Goal: Task Accomplishment & Management: Complete application form

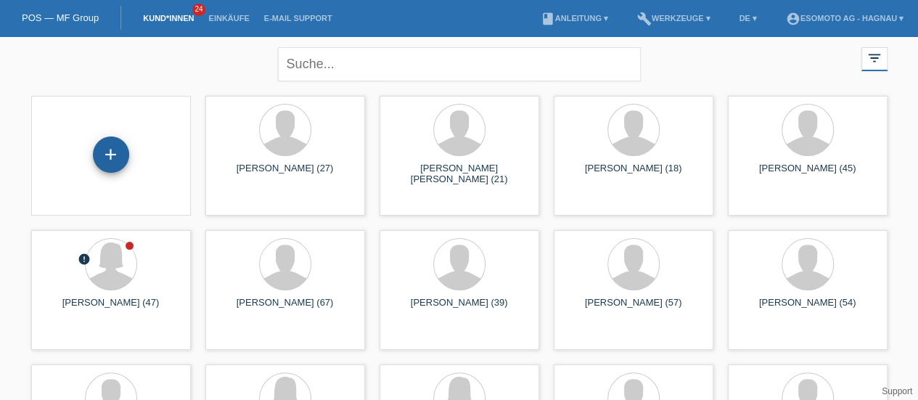
click at [115, 156] on div "+" at bounding box center [111, 154] width 36 height 36
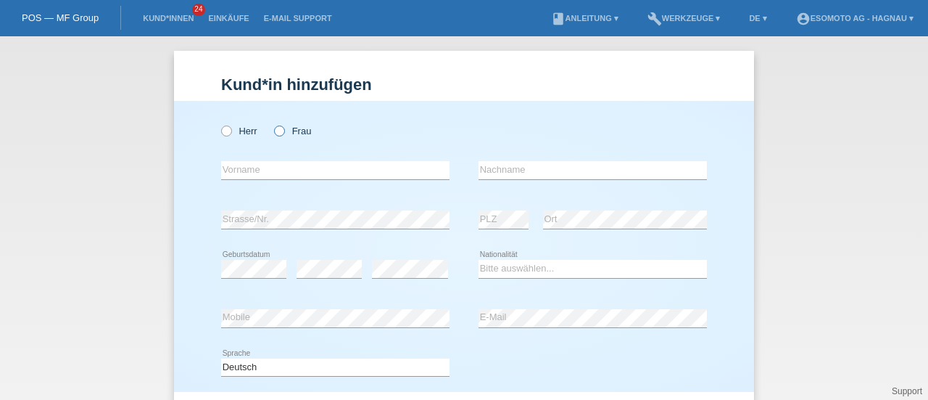
click at [272, 123] on icon at bounding box center [272, 123] width 0 height 0
click at [274, 133] on input "Frau" at bounding box center [278, 129] width 9 height 9
radio input "true"
click at [239, 173] on input "text" at bounding box center [335, 170] width 228 height 18
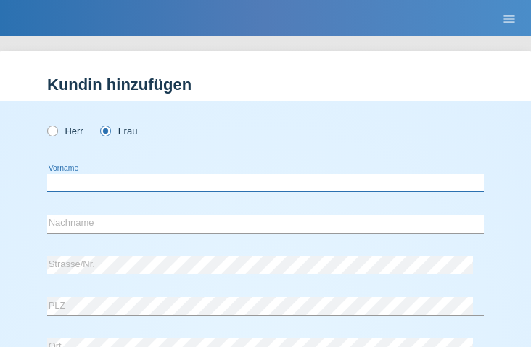
click at [71, 178] on input "text" at bounding box center [265, 182] width 437 height 18
click at [110, 184] on input "Magaly" at bounding box center [265, 182] width 437 height 18
type input "Magaly Belen"
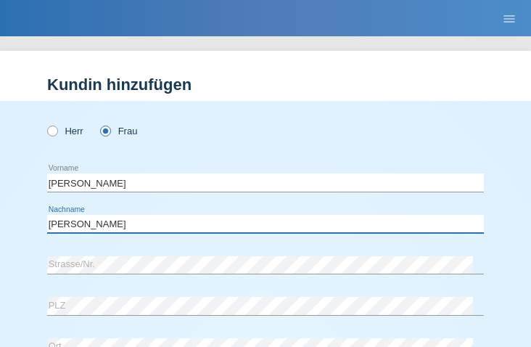
type input "Suarez"
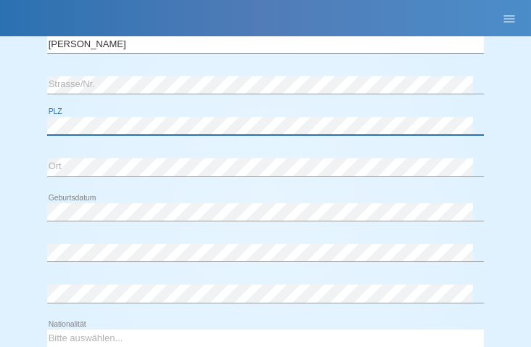
scroll to position [188, 0]
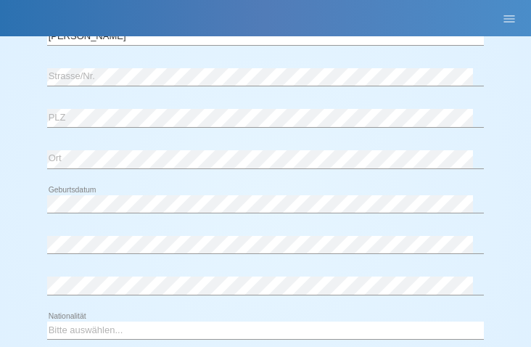
click at [148, 223] on div "error Geburtsdatum error error" at bounding box center [265, 247] width 437 height 123
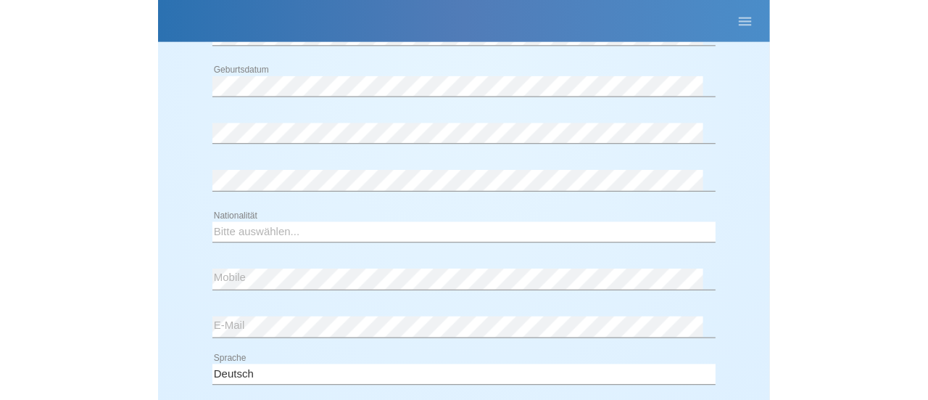
scroll to position [330, 0]
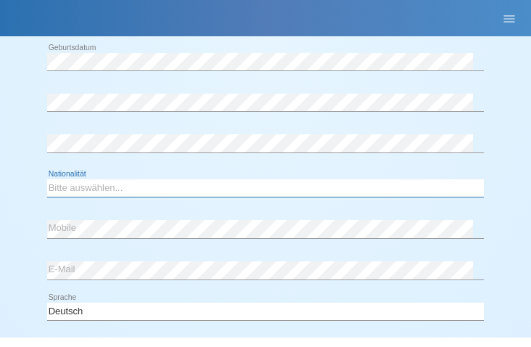
click at [91, 185] on select "Bitte auswählen... Schweiz Deutschland Liechtenstein Österreich ------------ Af…" at bounding box center [265, 187] width 437 height 17
select select "CH"
click at [47, 179] on select "Bitte auswählen... Schweiz Deutschland Liechtenstein Österreich ------------ Af…" at bounding box center [265, 187] width 437 height 17
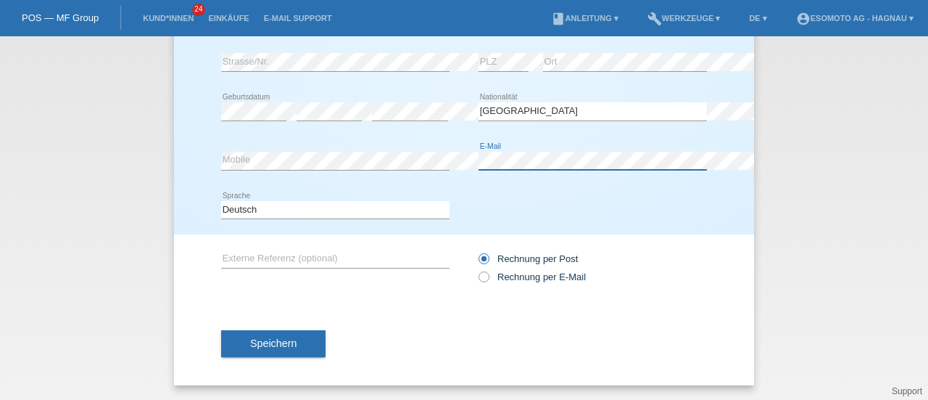
scroll to position [157, 0]
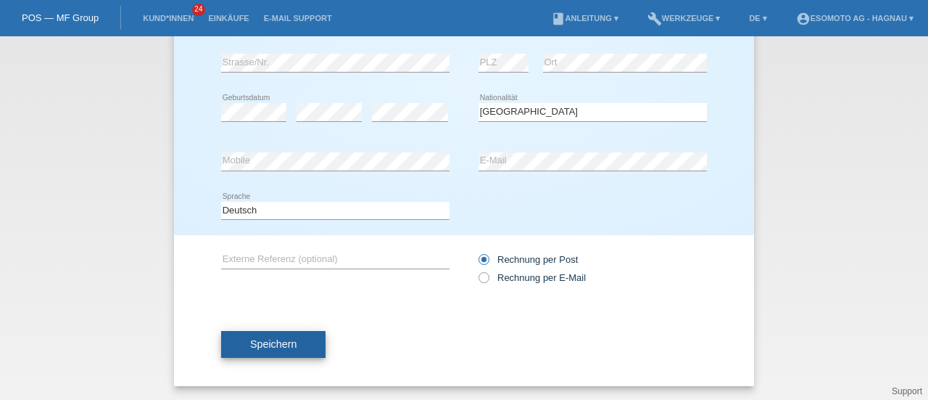
click at [296, 338] on button "Speichern" at bounding box center [273, 345] width 104 height 28
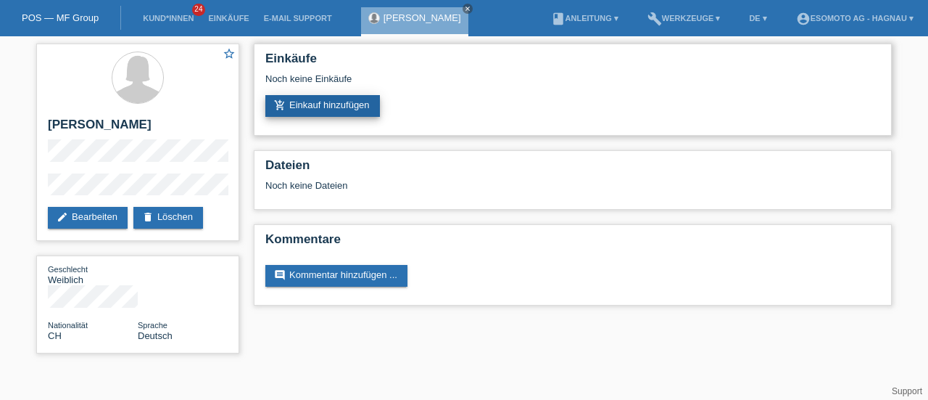
click at [305, 99] on link "add_shopping_cart Einkauf hinzufügen" at bounding box center [322, 106] width 115 height 22
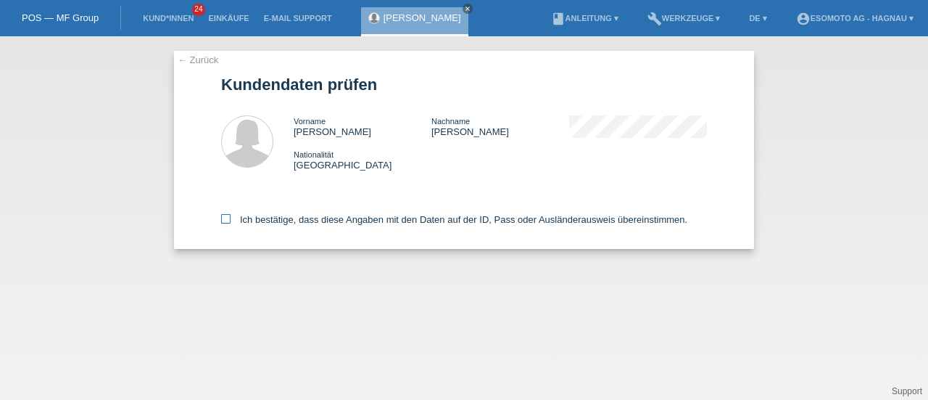
click at [223, 221] on icon at bounding box center [225, 218] width 9 height 9
click at [223, 221] on input "Ich bestätige, dass diese Angaben mit den Daten auf der ID, Pass oder Ausländer…" at bounding box center [225, 218] width 9 height 9
checkbox input "true"
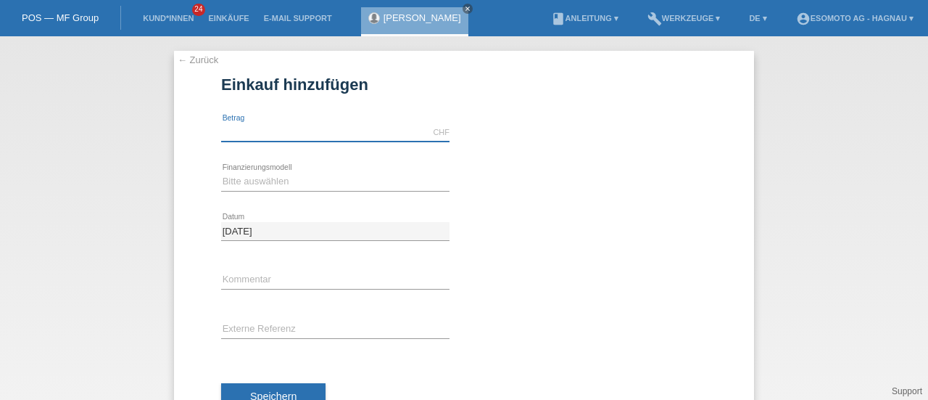
click at [275, 133] on input "text" at bounding box center [335, 132] width 228 height 18
type input "7600.00"
click at [272, 173] on select "Bitte auswählen Fixe Raten Kauf auf Rechnung mit Teilzahlungsoption" at bounding box center [335, 181] width 228 height 17
select select "69"
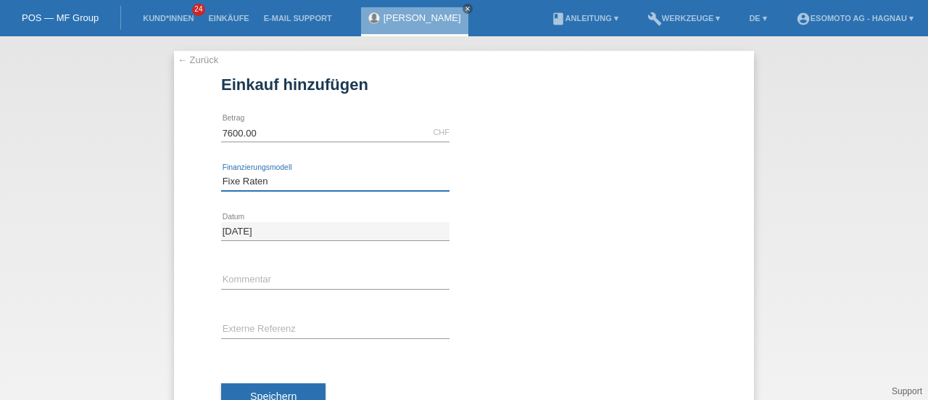
click at [221, 173] on select "Bitte auswählen Fixe Raten Kauf auf Rechnung mit Teilzahlungsoption" at bounding box center [335, 181] width 228 height 17
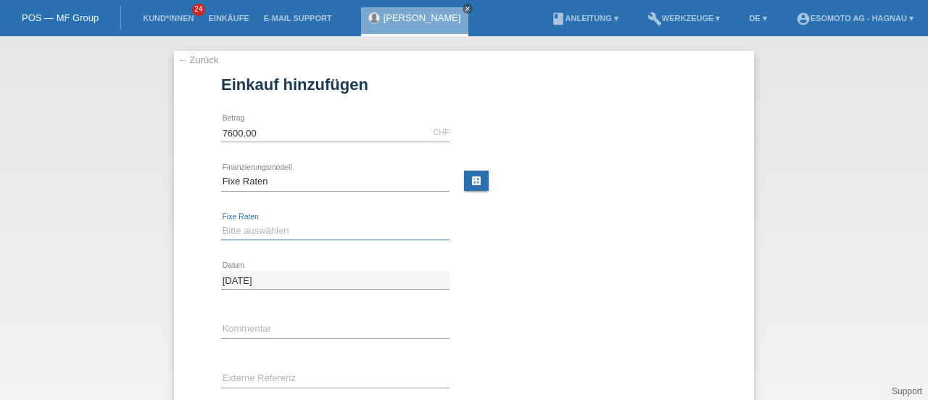
click at [248, 233] on select "Bitte auswählen 12 Raten 24 Raten 36 Raten 48 Raten" at bounding box center [335, 230] width 228 height 17
select select "140"
click at [221, 222] on select "Bitte auswählen 12 Raten 24 Raten 36 Raten 48 Raten" at bounding box center [335, 230] width 228 height 17
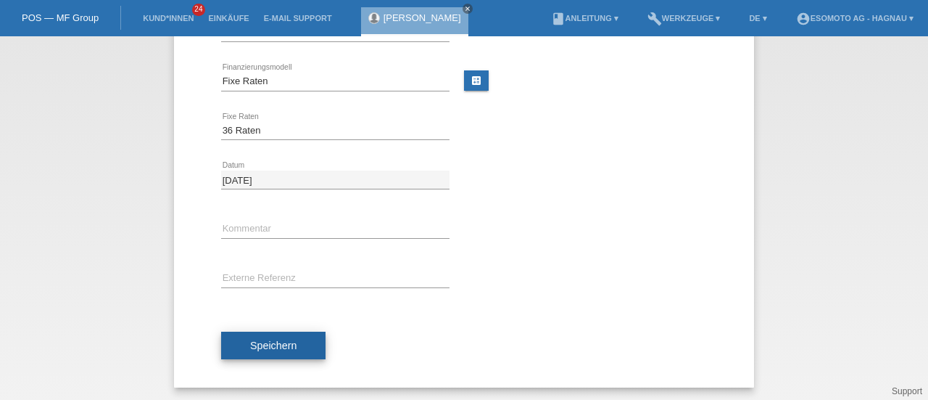
click at [279, 345] on span "Speichern" at bounding box center [273, 345] width 46 height 12
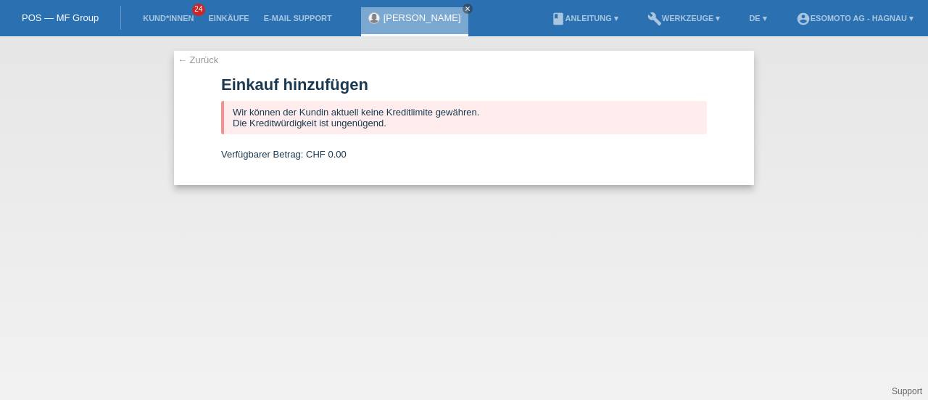
scroll to position [0, 0]
click at [194, 62] on link "← Zurück" at bounding box center [198, 59] width 41 height 11
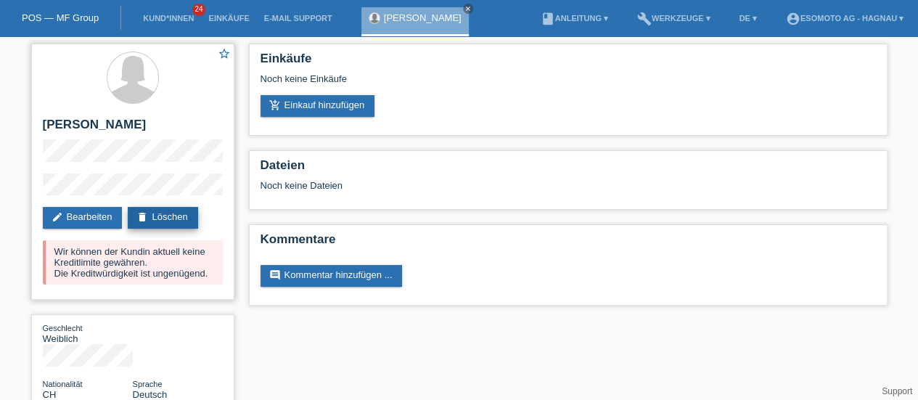
click at [177, 213] on link "delete Löschen" at bounding box center [163, 218] width 70 height 22
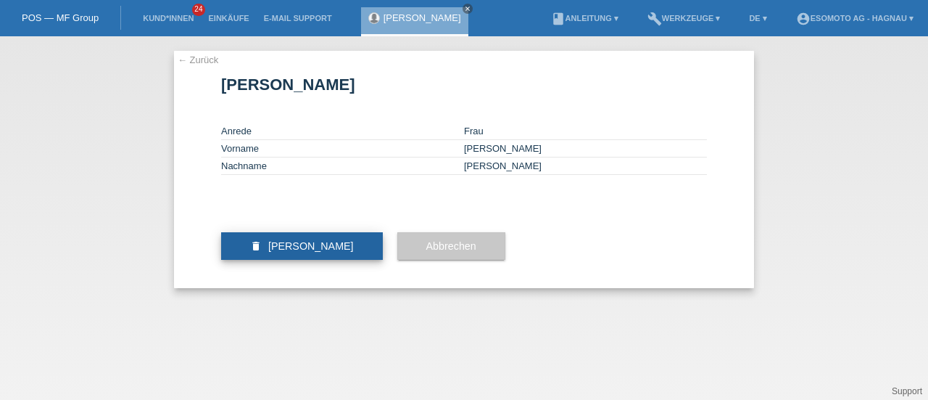
click at [316, 252] on span "Kundin löschen" at bounding box center [311, 246] width 86 height 12
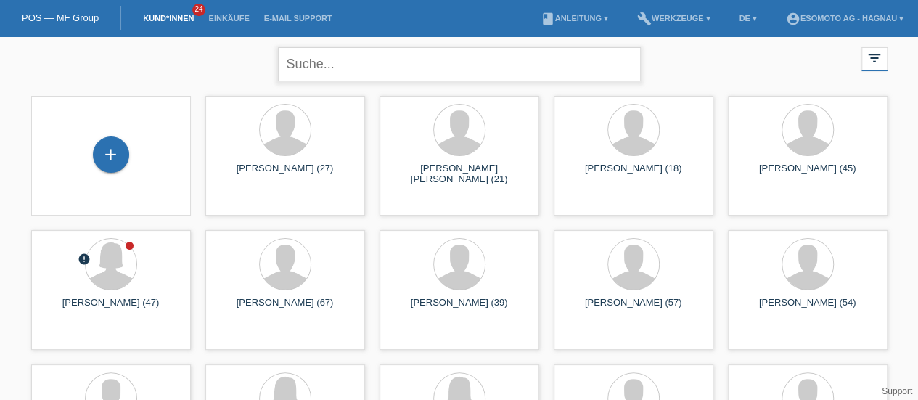
click at [310, 65] on input "text" at bounding box center [459, 64] width 363 height 34
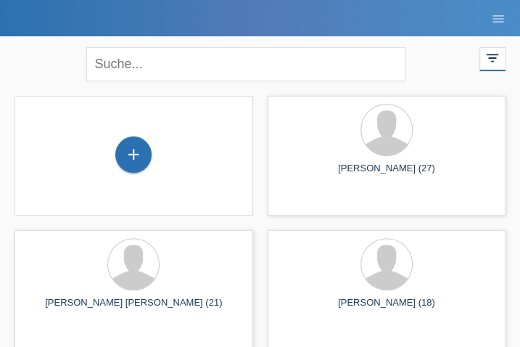
click at [134, 154] on div "+" at bounding box center [133, 154] width 36 height 36
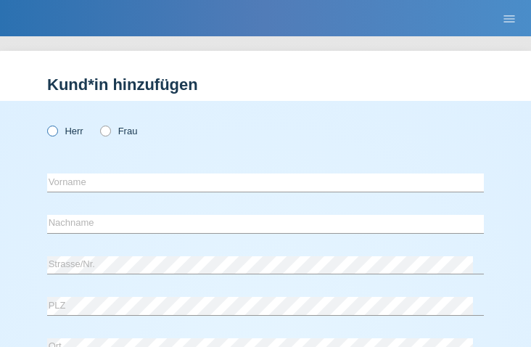
click at [45, 123] on icon at bounding box center [45, 123] width 0 height 0
click at [51, 131] on input "Herr" at bounding box center [51, 129] width 9 height 9
radio input "true"
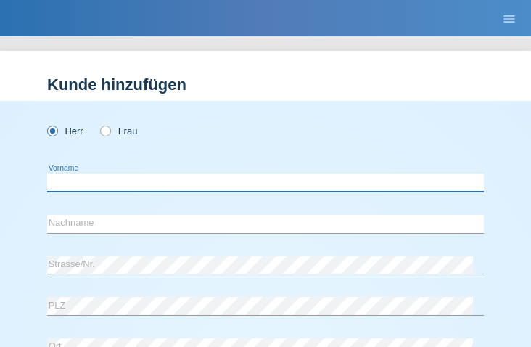
click at [96, 182] on input "text" at bounding box center [265, 182] width 437 height 18
type input "Valmir"
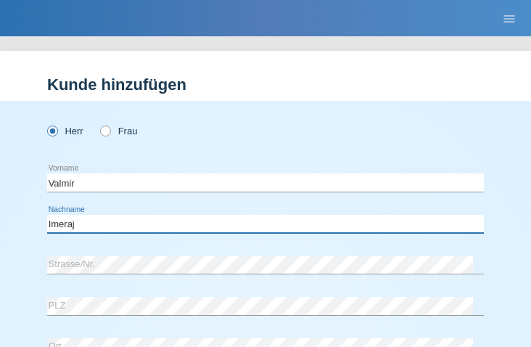
type input "Imeraj"
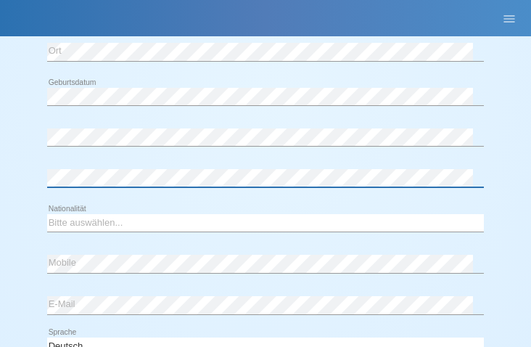
scroll to position [303, 0]
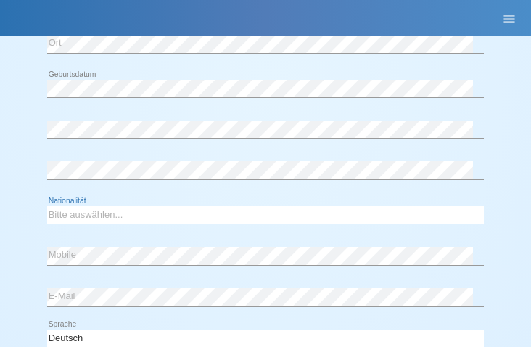
click at [90, 213] on select "Bitte auswählen... [GEOGRAPHIC_DATA] [GEOGRAPHIC_DATA] [GEOGRAPHIC_DATA] [GEOGR…" at bounding box center [265, 214] width 437 height 17
select select "CH"
click at [47, 206] on select "Bitte auswählen... [GEOGRAPHIC_DATA] [GEOGRAPHIC_DATA] [GEOGRAPHIC_DATA] [GEOGR…" at bounding box center [265, 214] width 437 height 17
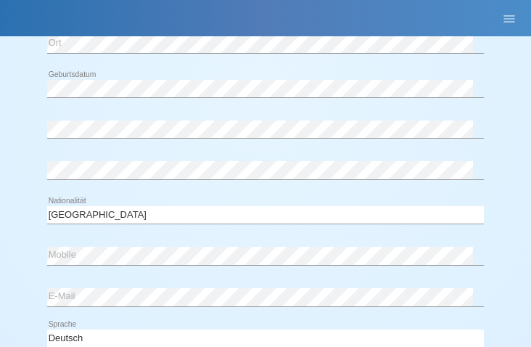
click at [144, 273] on div "error Mobile error E-Mail" at bounding box center [265, 278] width 437 height 82
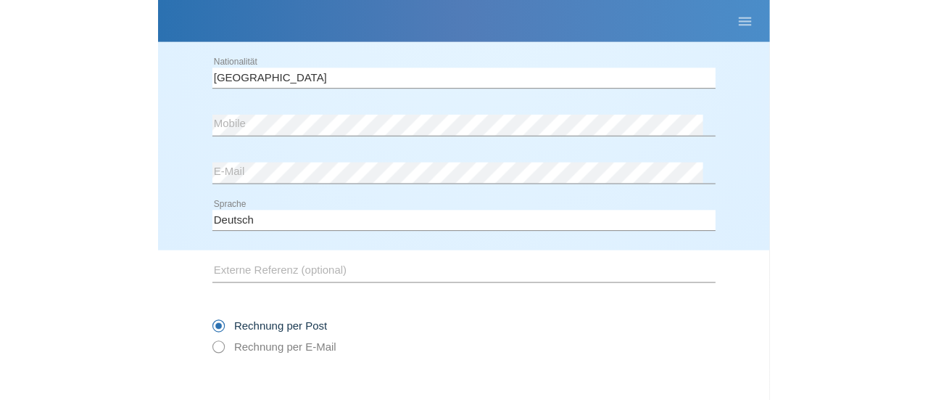
scroll to position [528, 0]
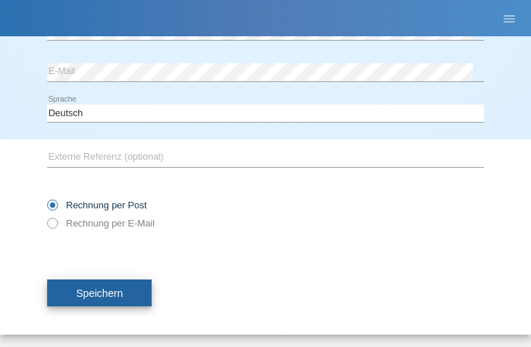
click at [123, 287] on button "Speichern" at bounding box center [99, 293] width 104 height 28
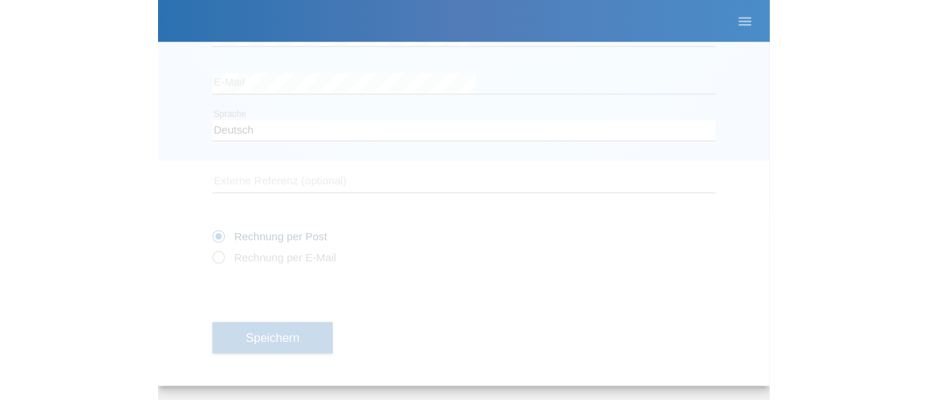
scroll to position [157, 0]
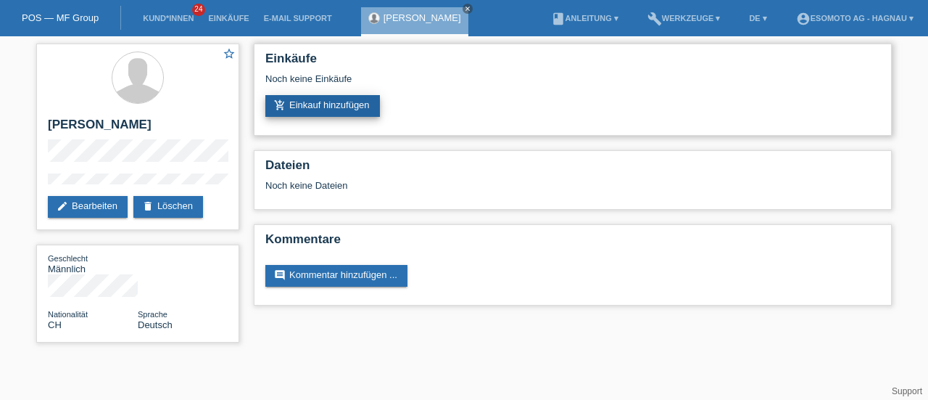
click at [345, 104] on link "add_shopping_cart Einkauf hinzufügen" at bounding box center [322, 106] width 115 height 22
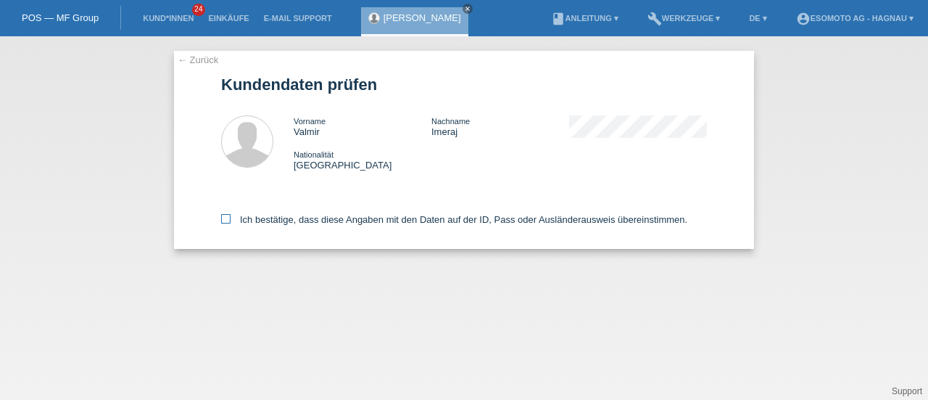
click at [225, 218] on icon at bounding box center [225, 218] width 9 height 9
click at [225, 218] on input "Ich bestätige, dass diese Angaben mit den Daten auf der ID, Pass oder Ausländer…" at bounding box center [225, 218] width 9 height 9
checkbox input "true"
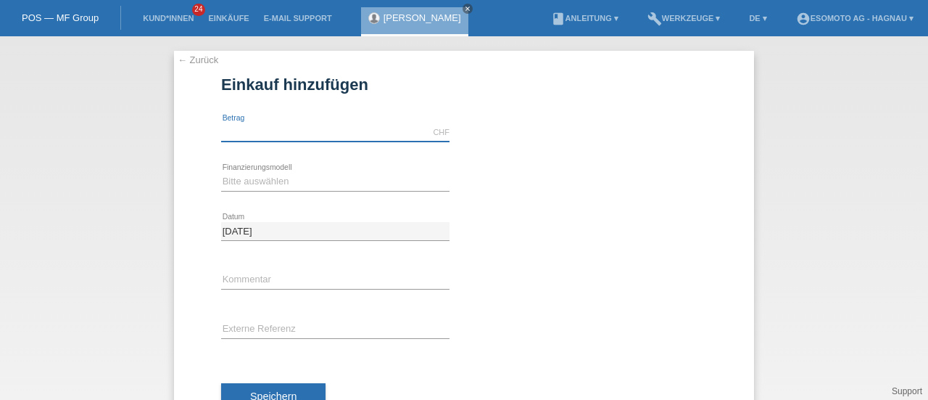
click at [245, 136] on input "text" at bounding box center [335, 132] width 228 height 18
type input "7600.00"
click at [265, 170] on div "Bitte auswählen Fixe Raten Kauf auf Rechnung mit Teilzahlungsoption error Finan…" at bounding box center [335, 181] width 228 height 49
click at [261, 176] on select "Bitte auswählen Fixe Raten Kauf auf Rechnung mit Teilzahlungsoption" at bounding box center [335, 181] width 228 height 17
select select "69"
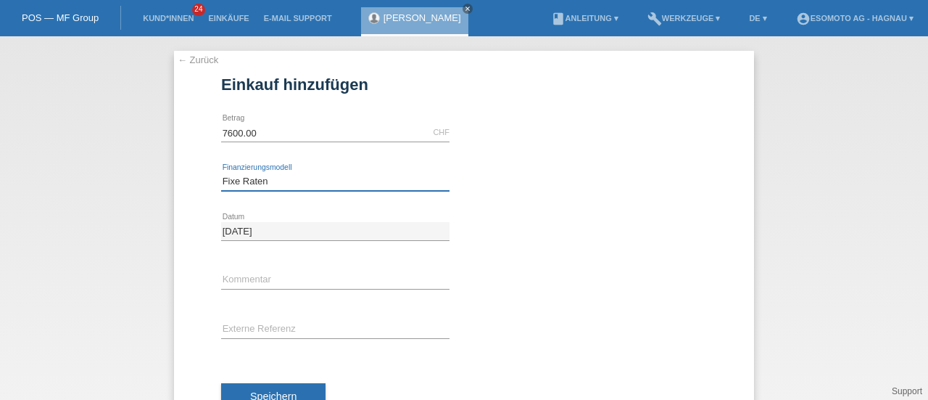
click at [221, 173] on select "Bitte auswählen Fixe Raten Kauf auf Rechnung mit Teilzahlungsoption" at bounding box center [335, 181] width 228 height 17
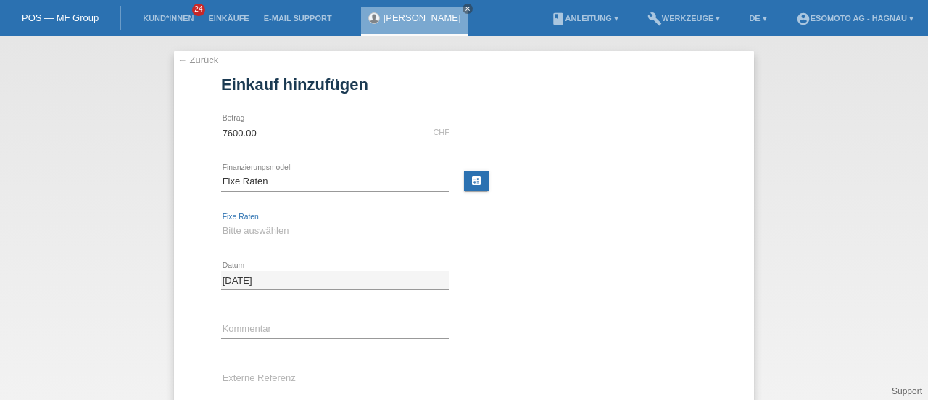
click at [275, 232] on select "Bitte auswählen 12 Raten 24 Raten 36 Raten 48 Raten" at bounding box center [335, 230] width 228 height 17
select select "140"
click at [221, 222] on select "Bitte auswählen 12 Raten 24 Raten 36 Raten 48 Raten" at bounding box center [335, 230] width 228 height 17
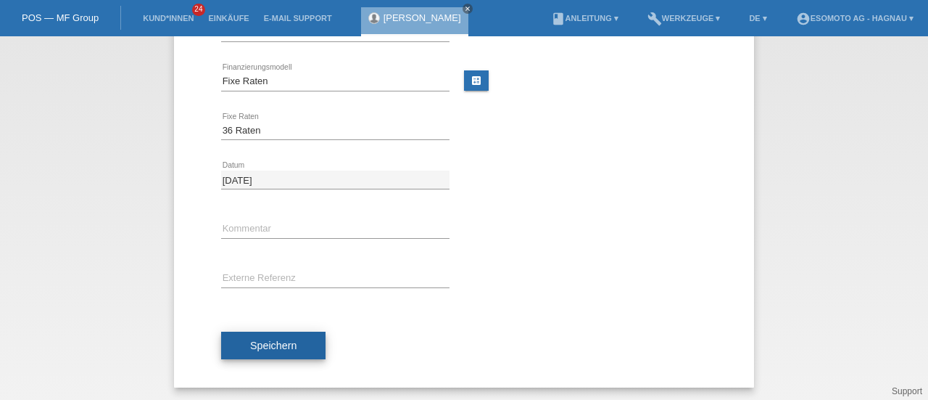
click at [292, 339] on button "Speichern" at bounding box center [273, 345] width 104 height 28
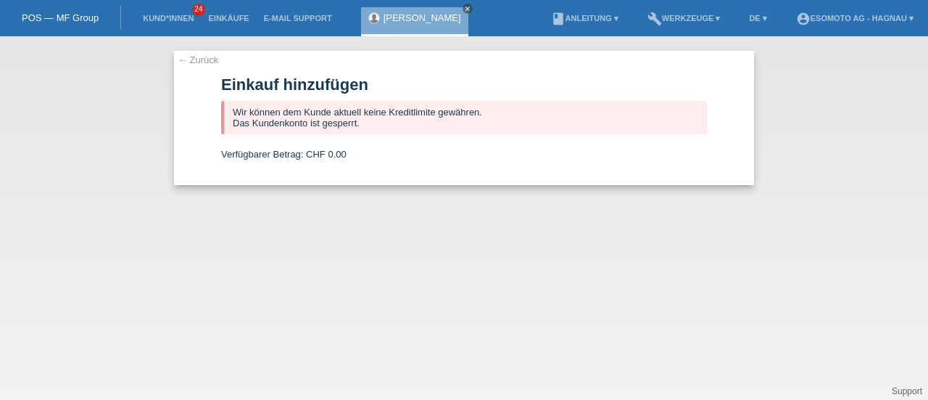
scroll to position [0, 0]
click at [202, 59] on link "← Zurück" at bounding box center [198, 59] width 41 height 11
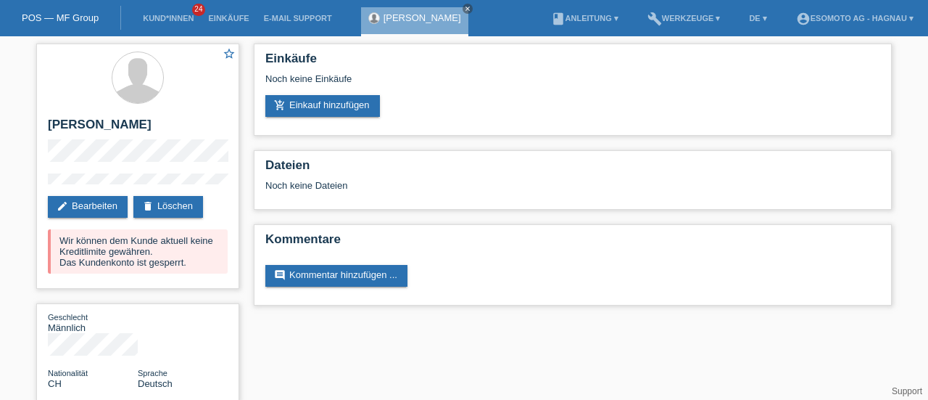
click at [50, 17] on link "POS — MF Group" at bounding box center [60, 17] width 77 height 11
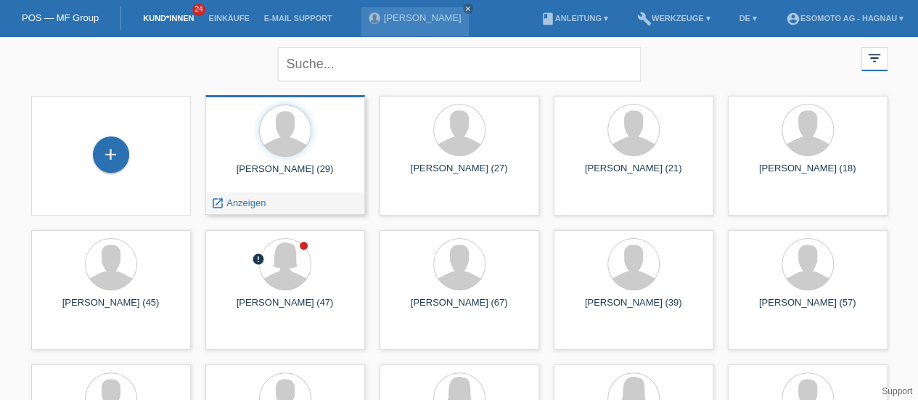
click at [297, 169] on div "Valmir Imeraj (29)" at bounding box center [285, 174] width 136 height 23
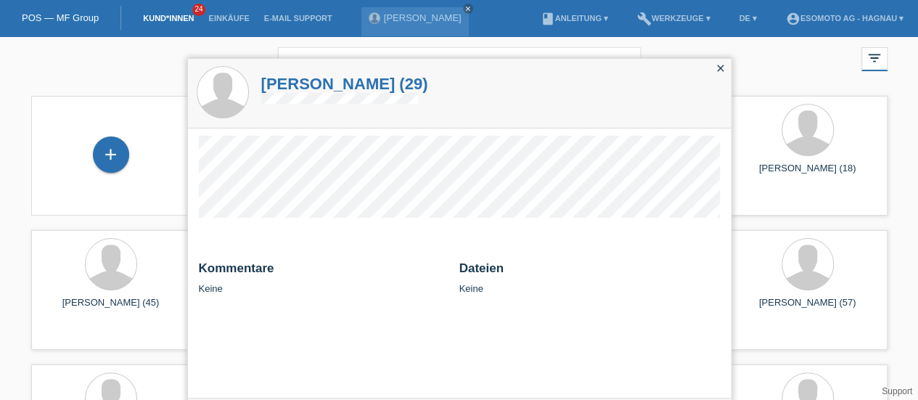
click at [306, 89] on h1 "Valmir Imeraj (29)" at bounding box center [344, 84] width 167 height 18
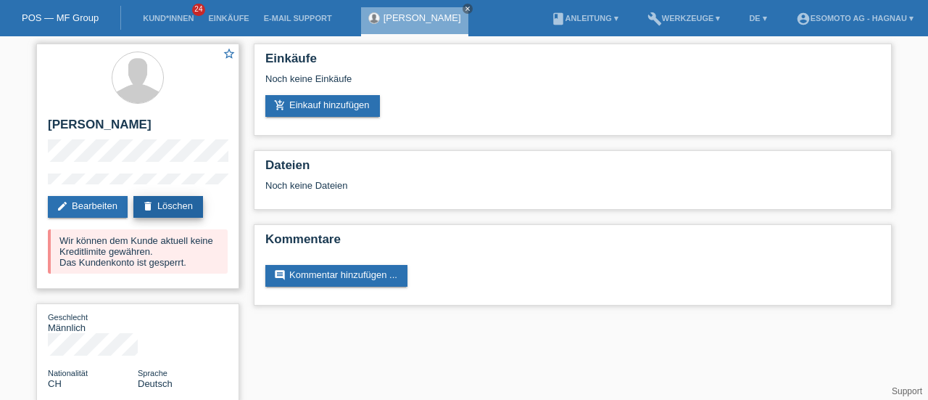
click at [183, 201] on link "delete Löschen" at bounding box center [168, 207] width 70 height 22
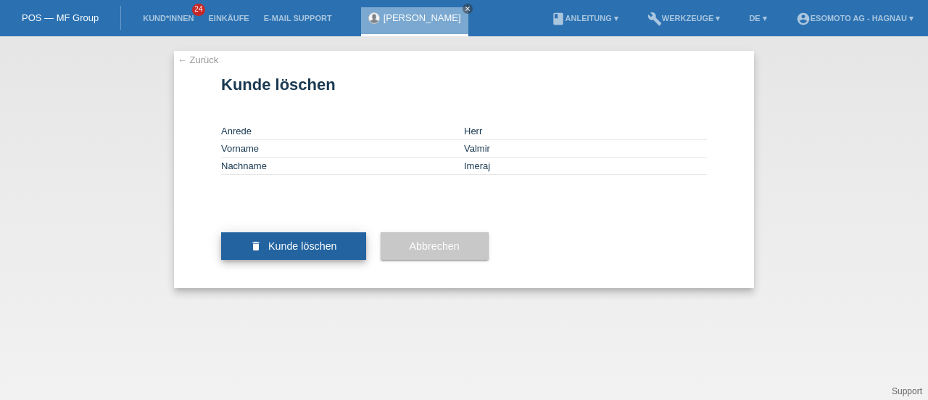
click at [277, 252] on span "Kunde löschen" at bounding box center [302, 246] width 69 height 12
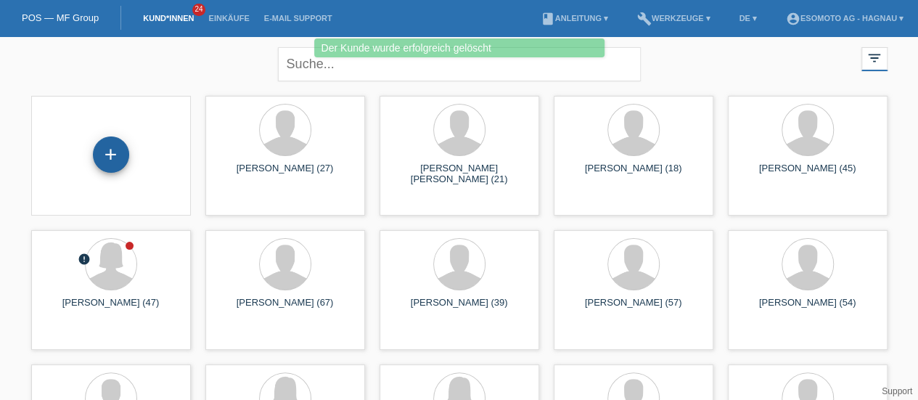
click at [112, 153] on div "+" at bounding box center [111, 154] width 36 height 36
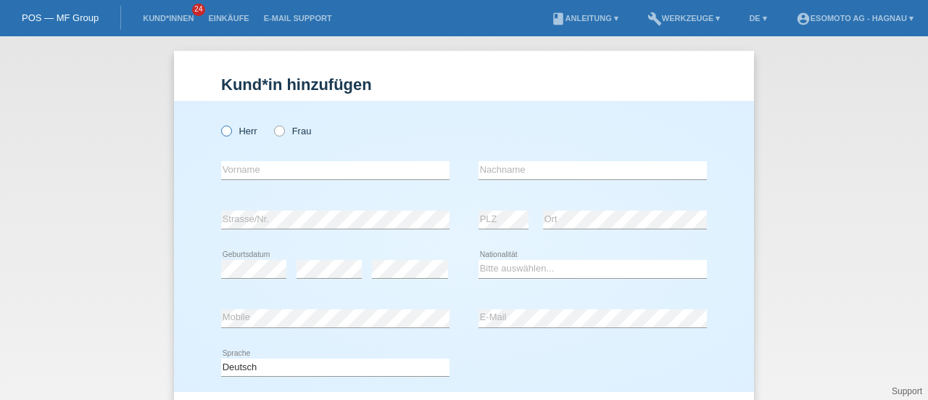
click at [219, 123] on icon at bounding box center [219, 123] width 0 height 0
click at [221, 130] on input "Herr" at bounding box center [225, 129] width 9 height 9
radio input "true"
click at [234, 173] on input "text" at bounding box center [335, 170] width 228 height 18
type input "Flamur"
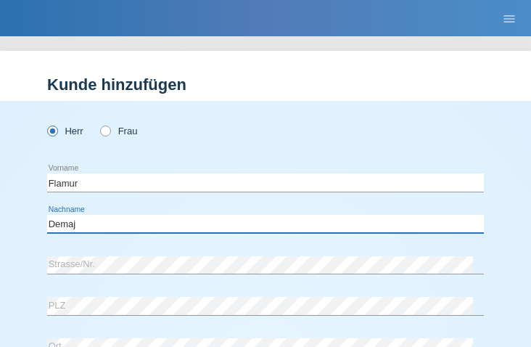
type input "Demaj"
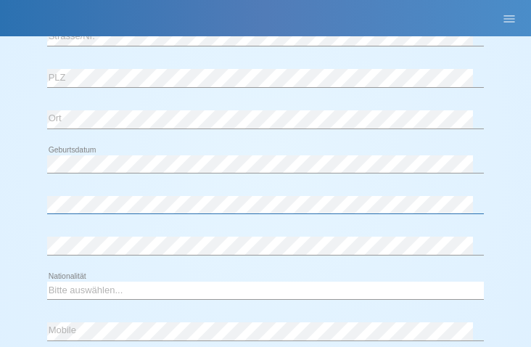
scroll to position [229, 0]
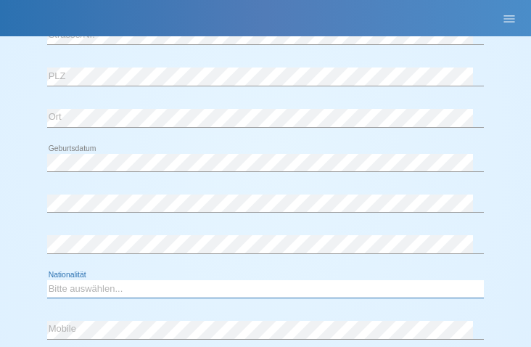
click at [81, 284] on select "Bitte auswählen... [GEOGRAPHIC_DATA] [GEOGRAPHIC_DATA] [GEOGRAPHIC_DATA] [GEOGR…" at bounding box center [265, 288] width 437 height 17
select select "XK"
click at [47, 280] on select "Bitte auswählen... [GEOGRAPHIC_DATA] [GEOGRAPHIC_DATA] [GEOGRAPHIC_DATA] [GEOGR…" at bounding box center [265, 288] width 437 height 17
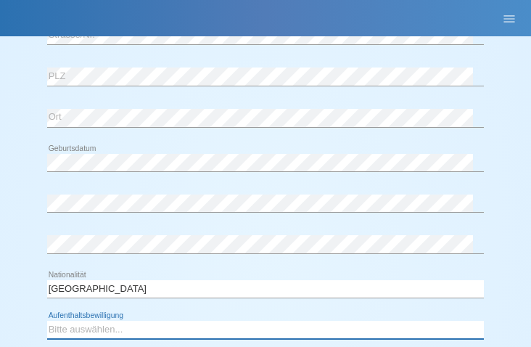
click at [94, 327] on select "Bitte auswählen... C B B - Flüchtlingsstatus Andere" at bounding box center [265, 329] width 437 height 17
select select "C"
click at [47, 321] on select "Bitte auswählen... C B B - Flüchtlingsstatus Andere" at bounding box center [265, 329] width 437 height 17
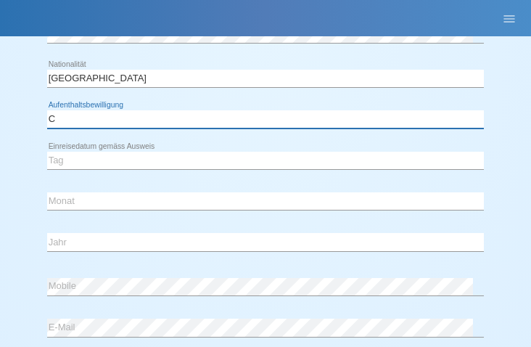
scroll to position [440, 0]
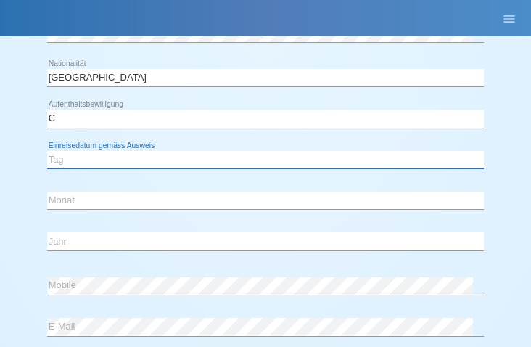
click at [83, 152] on select "Tag 01 02 03 04 05 06 07 08 09 10 11" at bounding box center [265, 159] width 437 height 17
select select "01"
click at [47, 151] on select "Tag 01 02 03 04 05 06 07 08 09 10 11" at bounding box center [265, 159] width 437 height 17
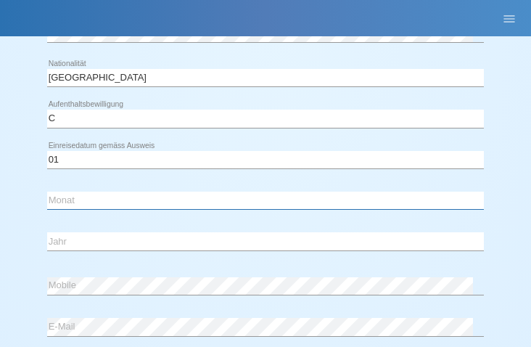
click at [78, 200] on select "Monat 01 02 03 04 05 06 07 08 09 10 11" at bounding box center [265, 199] width 437 height 17
select select "03"
click at [47, 191] on select "Monat 01 02 03 04 05 06 07 08 09 10 11" at bounding box center [265, 199] width 437 height 17
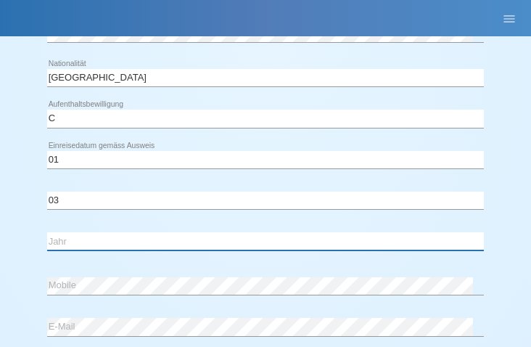
click at [69, 242] on select "Jahr 2025 2024 2023 2022 2021 2020 2019 2018 2017 2016 2015 2014 2013 2012 2011…" at bounding box center [265, 240] width 437 height 17
select select "1990"
click at [47, 232] on select "Jahr 2025 2024 2023 2022 2021 2020 2019 2018 2017 2016 2015 2014 2013 2012 2011…" at bounding box center [265, 240] width 437 height 17
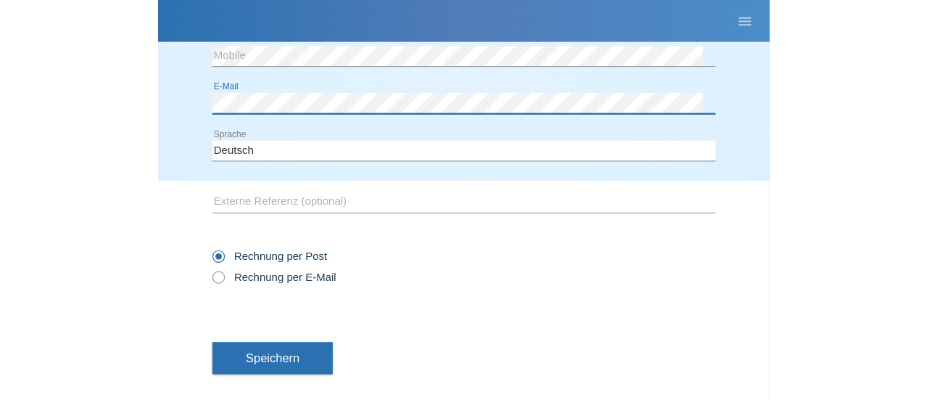
scroll to position [694, 0]
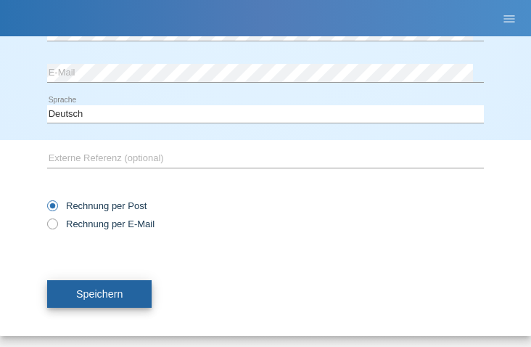
click at [99, 294] on span "Speichern" at bounding box center [99, 294] width 46 height 12
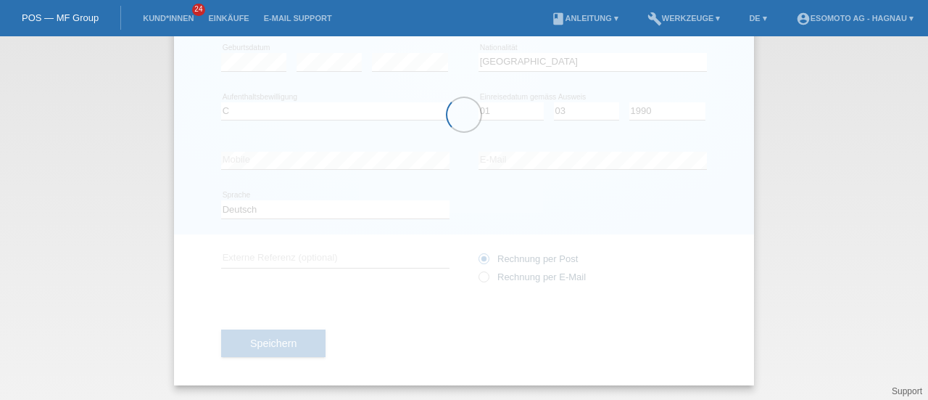
scroll to position [205, 0]
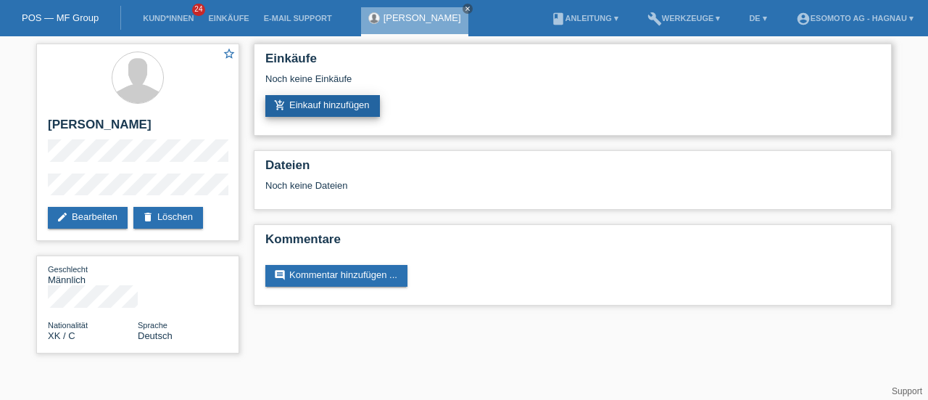
click at [346, 102] on link "add_shopping_cart Einkauf hinzufügen" at bounding box center [322, 106] width 115 height 22
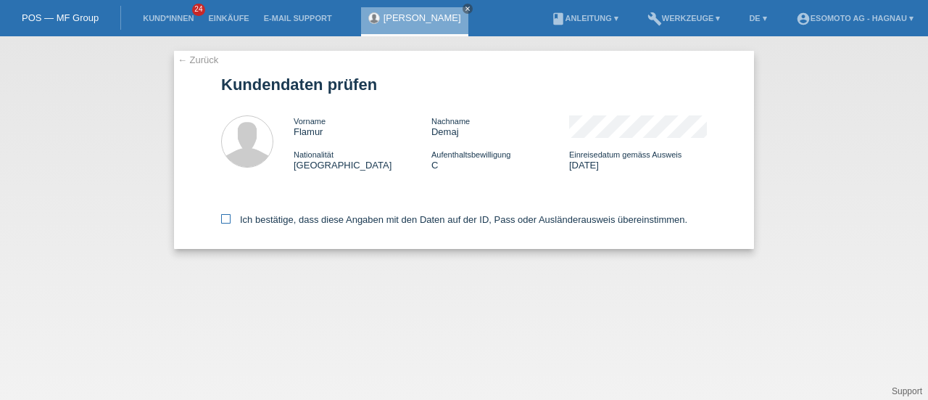
click at [228, 215] on icon at bounding box center [225, 218] width 9 height 9
click at [228, 215] on input "Ich bestätige, dass diese Angaben mit den Daten auf der ID, Pass oder Ausländer…" at bounding box center [225, 218] width 9 height 9
checkbox input "true"
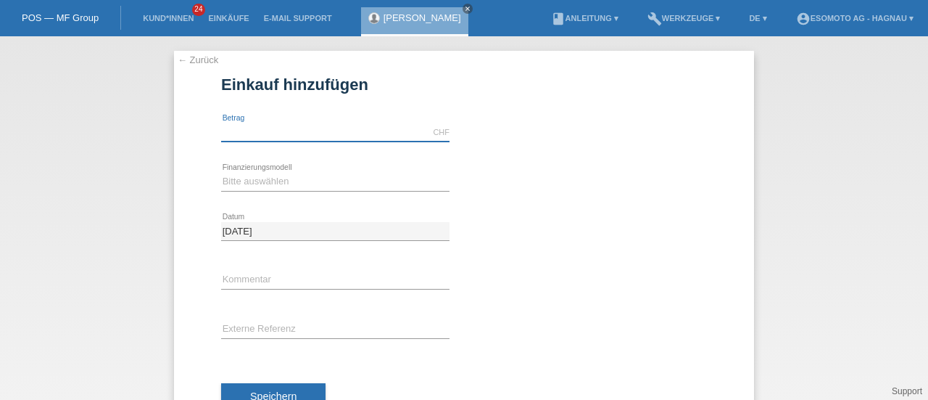
click at [293, 125] on input "text" at bounding box center [335, 132] width 228 height 18
type input "7600.00"
click at [283, 182] on select "Bitte auswählen Fixe Raten Kauf auf Rechnung mit Teilzahlungsoption" at bounding box center [335, 181] width 228 height 17
select select "69"
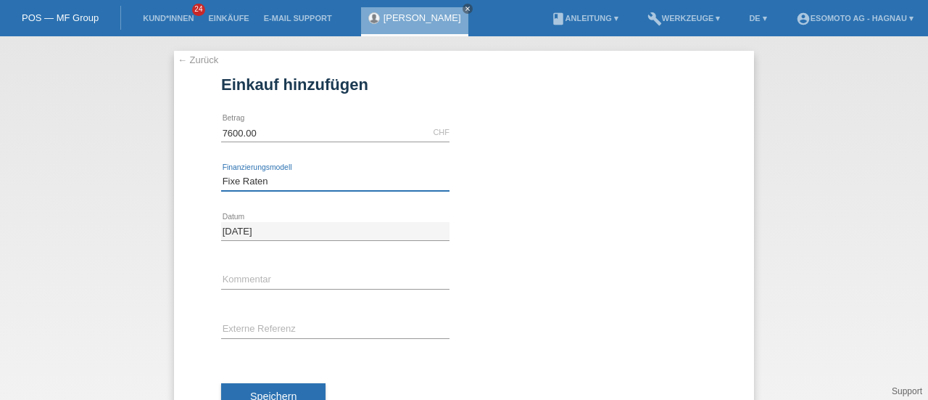
click at [221, 173] on select "Bitte auswählen Fixe Raten Kauf auf Rechnung mit Teilzahlungsoption" at bounding box center [335, 181] width 228 height 17
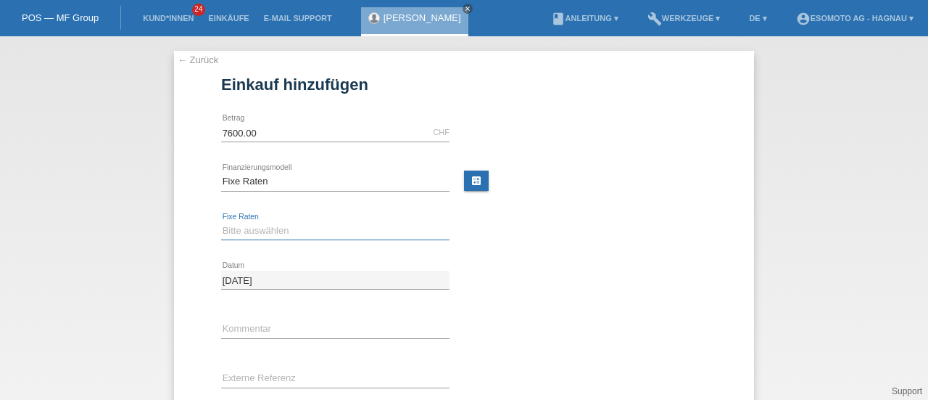
click at [246, 228] on select "Bitte auswählen 12 Raten 24 Raten 36 Raten 48 Raten" at bounding box center [335, 230] width 228 height 17
select select "140"
click at [221, 222] on select "Bitte auswählen 12 Raten 24 Raten 36 Raten 48 Raten" at bounding box center [335, 230] width 228 height 17
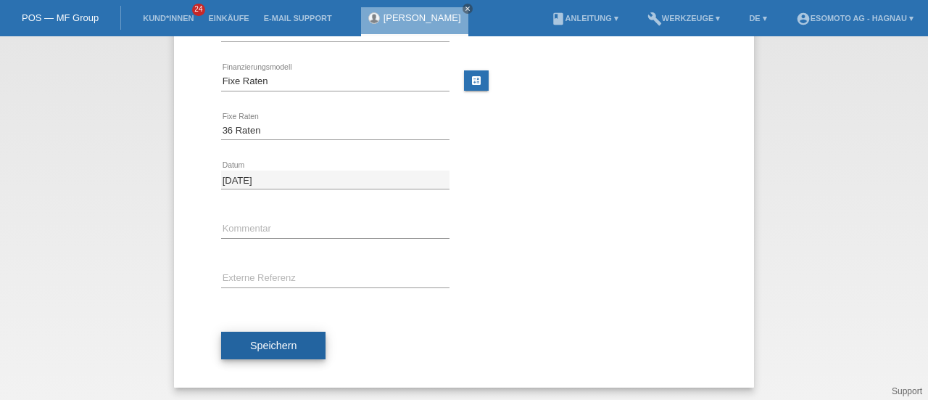
click at [252, 339] on span "Speichern" at bounding box center [273, 345] width 46 height 12
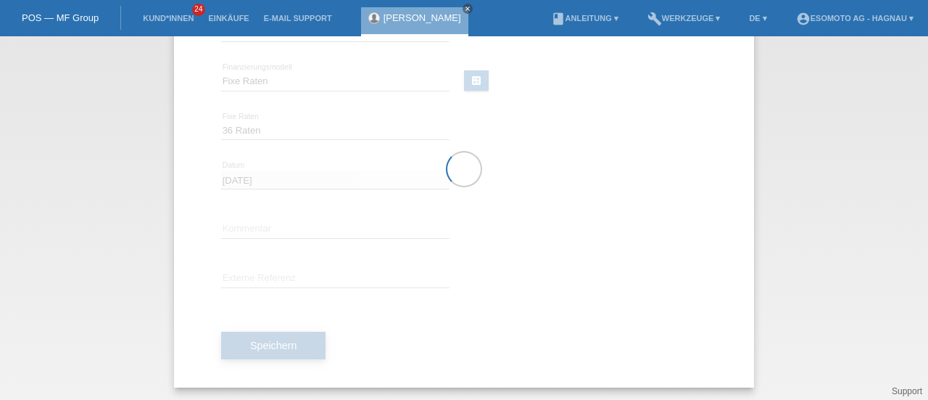
scroll to position [0, 0]
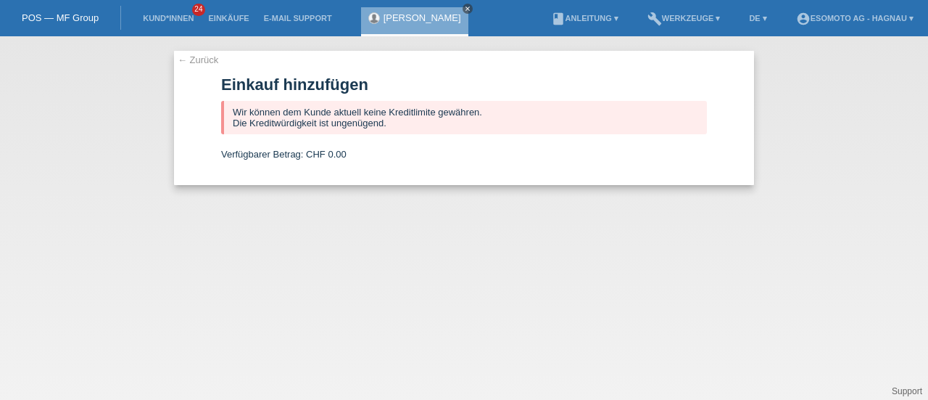
click at [464, 8] on icon "close" at bounding box center [467, 8] width 7 height 7
click at [191, 56] on link "← Zurück" at bounding box center [198, 59] width 41 height 11
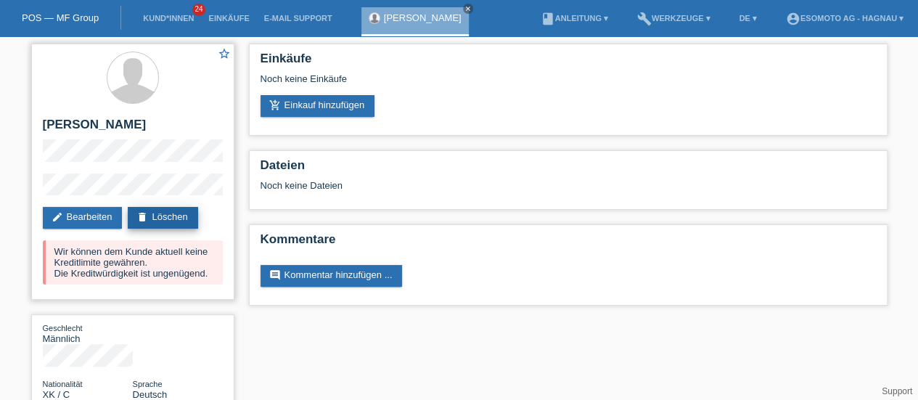
click at [164, 218] on link "delete Löschen" at bounding box center [163, 218] width 70 height 22
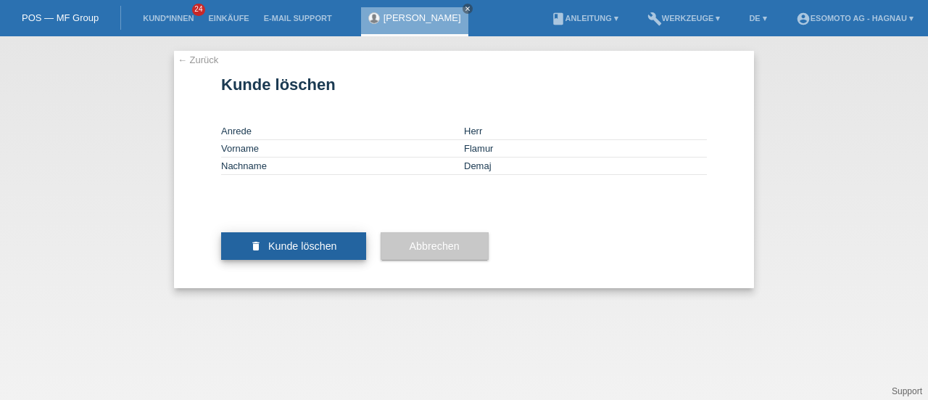
click at [299, 252] on span "Kunde löschen" at bounding box center [302, 246] width 69 height 12
